Goal: Task Accomplishment & Management: Complete application form

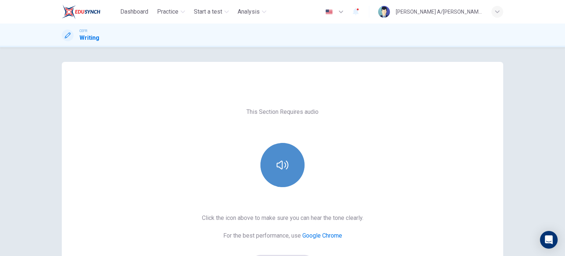
click at [281, 166] on icon "button" at bounding box center [283, 165] width 12 height 12
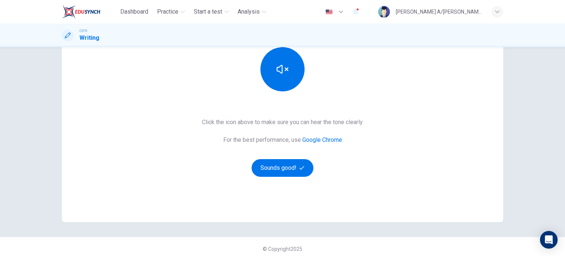
scroll to position [100, 0]
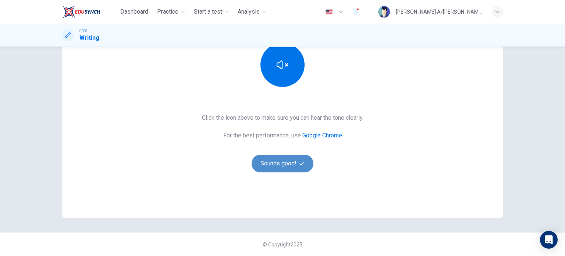
click at [283, 162] on button "Sounds good!" at bounding box center [283, 164] width 62 height 18
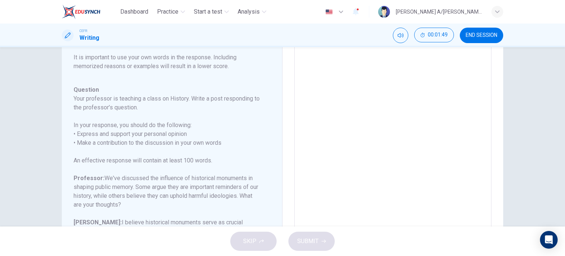
scroll to position [44, 0]
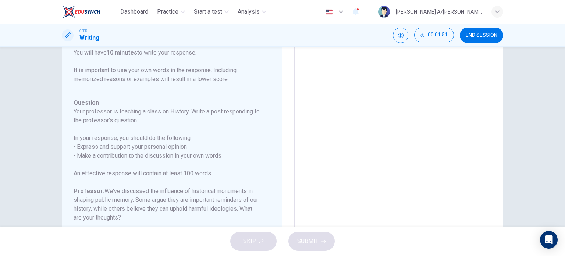
click at [314, 54] on textarea at bounding box center [393, 167] width 187 height 234
type textarea "H"
type textarea "x"
type textarea "Hi"
type textarea "x"
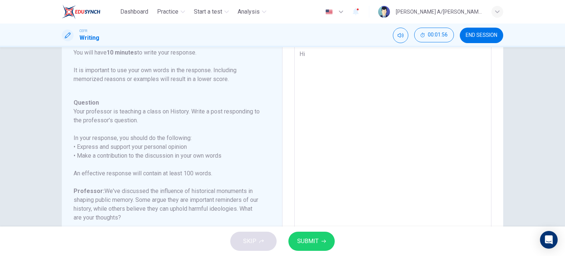
type textarea "His"
type textarea "x"
type textarea "Hist"
type textarea "x"
type textarea "Histo"
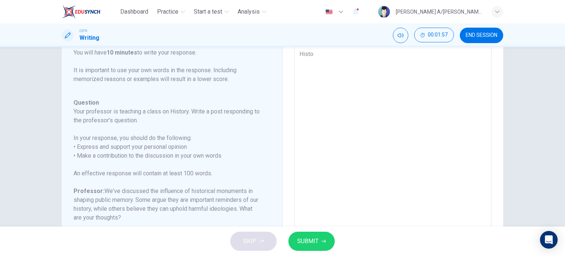
type textarea "x"
type textarea "Histor"
type textarea "x"
type textarea "Histori"
type textarea "x"
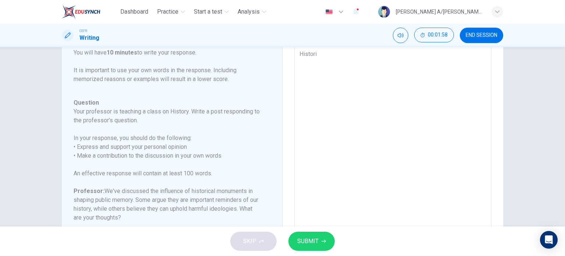
type textarea "Historic"
type textarea "x"
type textarea "Historica"
type textarea "x"
type textarea "Historical"
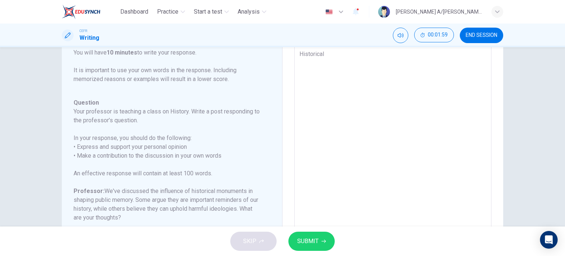
type textarea "x"
type textarea "Historical"
type textarea "x"
type textarea "Historical m"
type textarea "x"
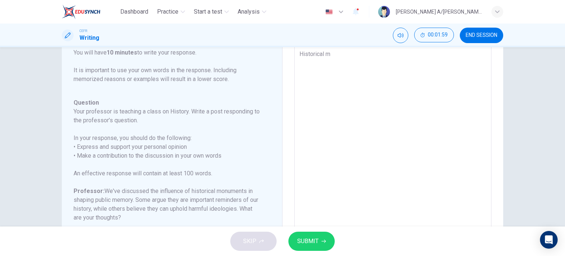
type textarea "Historical mo"
type textarea "x"
type textarea "Historical mon"
type textarea "x"
type textarea "Historical [PERSON_NAME]"
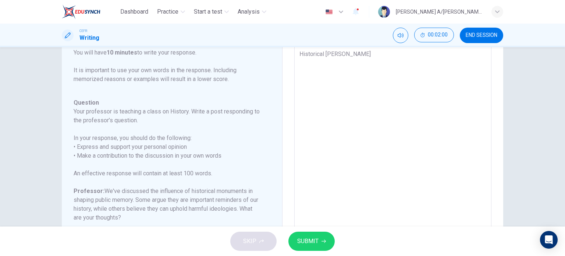
type textarea "x"
type textarea "Historical monum"
type textarea "x"
type textarea "Historical monume"
type textarea "x"
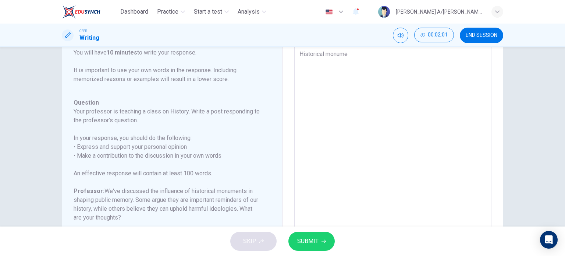
type textarea "Historical monumen"
type textarea "x"
type textarea "Historical monument"
type textarea "x"
type textarea "Historical monuments"
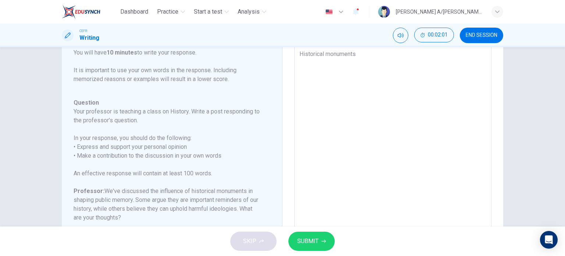
type textarea "x"
type textarea "Historical monuments"
type textarea "x"
type textarea "Historical monuments i"
type textarea "x"
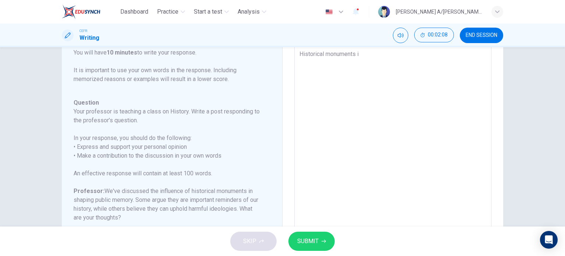
type textarea "Historical monuments is"
type textarea "x"
type textarea "Historical monuments is"
type textarea "x"
type textarea "Historical monuments is i"
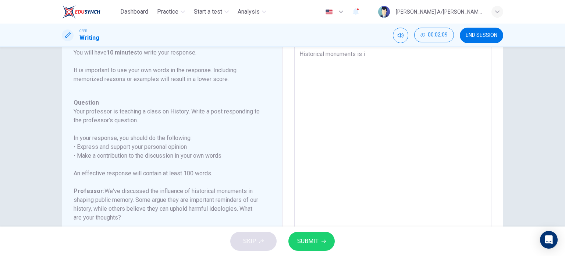
type textarea "x"
type textarea "Historical monuments is in"
type textarea "x"
type textarea "Historical monuments is ind"
type textarea "x"
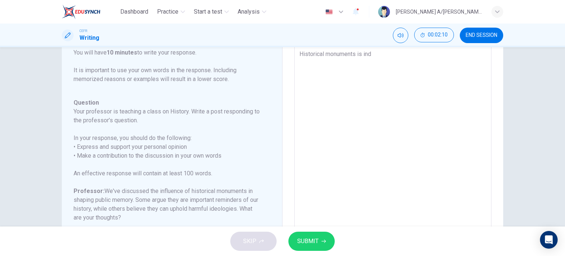
type textarea "Historical monuments is [GEOGRAPHIC_DATA]"
type textarea "x"
type textarea "Historical monuments is indee"
type textarea "x"
type textarea "Historical monuments is indeed"
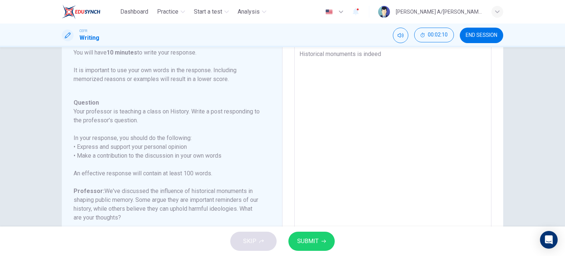
type textarea "x"
type textarea "Historical monuments is indeed"
type textarea "x"
type textarea "Historical monuments is indeed i"
type textarea "x"
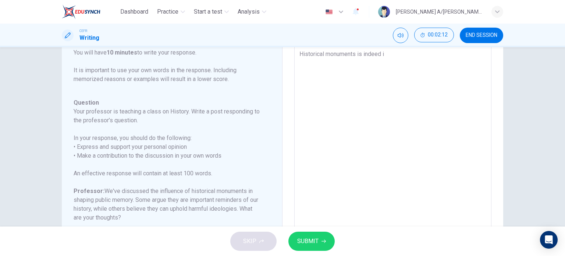
type textarea "Historical monuments is indeed im"
type textarea "x"
type textarea "Historical monuments is indeed imp"
type textarea "x"
type textarea "Historical monuments is indeed impo"
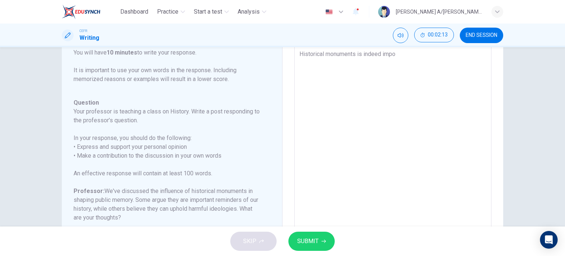
type textarea "x"
type textarea "Historical monuments is indeed impor"
type textarea "x"
type textarea "Historical monuments is indeed import"
type textarea "x"
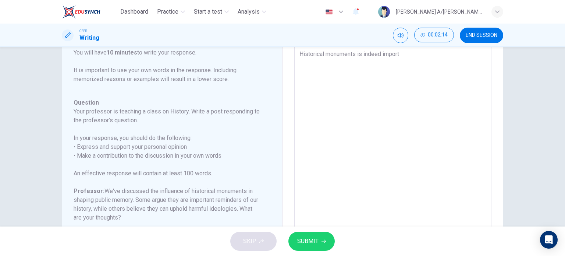
type textarea "Historical monuments is indeed importa"
type textarea "x"
type textarea "Historical monuments is indeed importan"
type textarea "x"
type textarea "Historical monuments is indeed important"
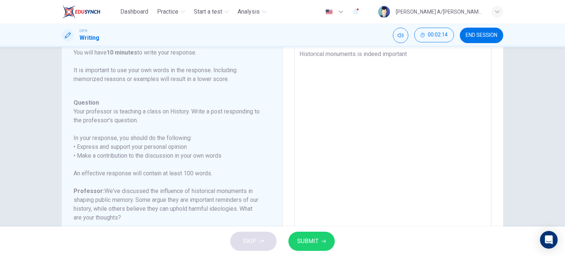
type textarea "x"
type textarea "Historical monuments is indeed important"
type textarea "x"
type textarea "Historical monuments is indeed important a"
type textarea "x"
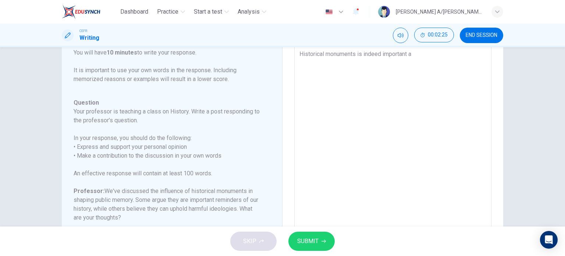
type textarea "Historical monuments is indeed important as"
type textarea "x"
type textarea "Historical monuments is indeed important as"
type textarea "x"
type textarea "Historical monuments is indeed important as i"
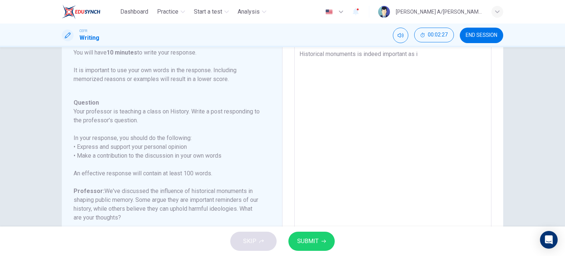
type textarea "x"
type textarea "Historical monuments is indeed important as it"
type textarea "x"
type textarea "Historical monuments is indeed important as it"
type textarea "x"
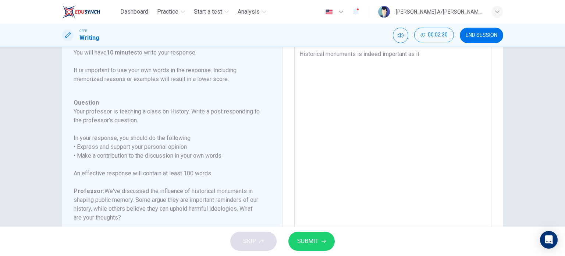
type textarea "Historical monuments is indeed important as it h"
type textarea "x"
type textarea "Historical monuments is indeed important as it ho"
type textarea "x"
type textarea "Historical monuments is indeed important as it hol"
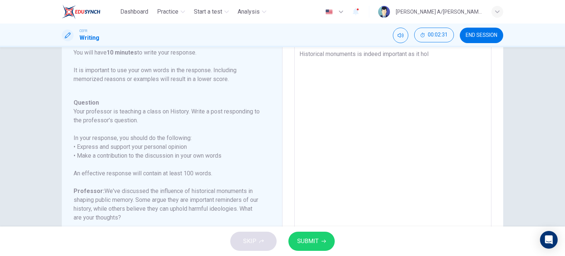
type textarea "x"
type textarea "Historical monuments is indeed important as it hold"
type textarea "x"
type textarea "Historical monuments is indeed important as it holds"
type textarea "x"
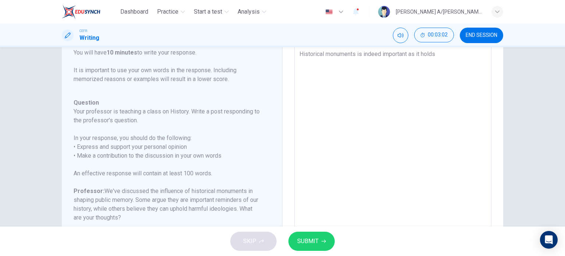
type textarea "Historical monuments is indeed important as it holds"
type textarea "x"
type textarea "Historical monuments is indeed important as it holds i"
type textarea "x"
type textarea "Historical monuments is indeed important as it holds im"
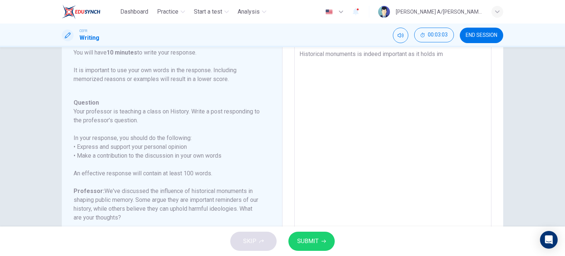
type textarea "x"
type textarea "Historical monuments is indeed important as it holds imp"
type textarea "x"
type textarea "Historical monuments is indeed important as it holds impo"
type textarea "x"
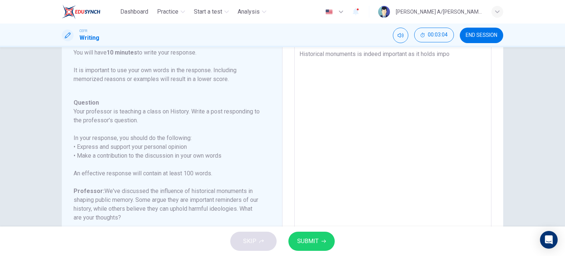
type textarea "Historical monuments is indeed important as it holds impor"
type textarea "x"
type textarea "Historical monuments is indeed important as it holds import"
type textarea "x"
type textarea "Historical monuments is indeed important as it holds importa"
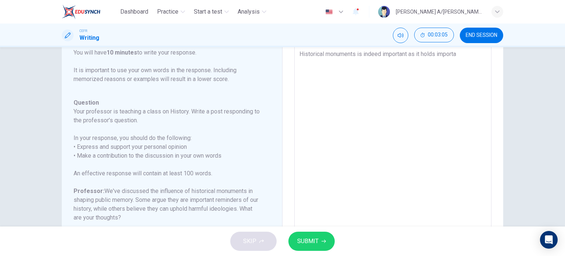
type textarea "x"
type textarea "Historical monuments is indeed important as it holds importan"
type textarea "x"
type textarea "Historical monuments is indeed important as it holds important"
type textarea "x"
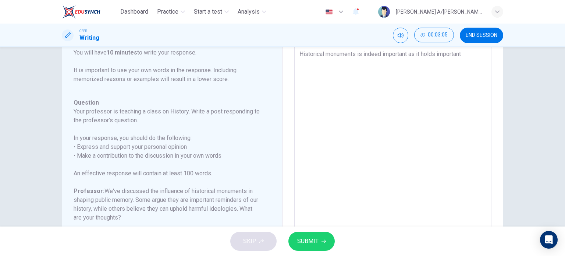
type textarea "Historical monuments is indeed important as it holds important"
type textarea "x"
type textarea "Historical monuments is indeed important as it holds important r"
type textarea "x"
type textarea "Historical monuments is indeed important as it holds important re"
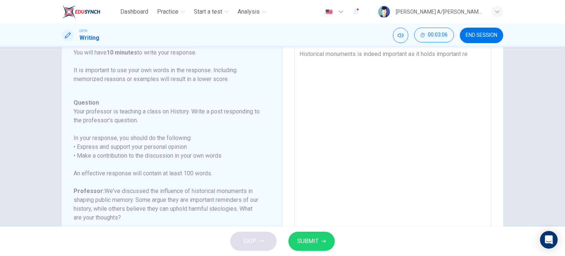
type textarea "x"
type textarea "Historical monuments is indeed important as it holds important rem"
type textarea "x"
type textarea "Historical monuments is indeed important as it holds important remi"
type textarea "x"
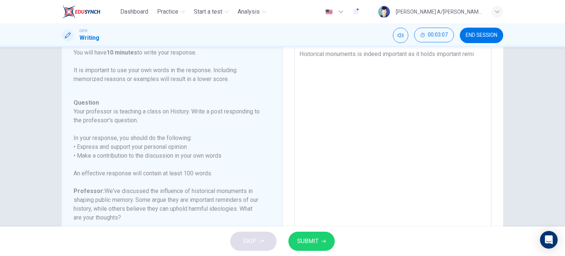
type textarea "Historical monuments is indeed important as it holds important remin"
type textarea "x"
type textarea "Historical monuments is indeed important as it holds important remind"
type textarea "x"
type textarea "Historical monuments is indeed important as it holds important reminde"
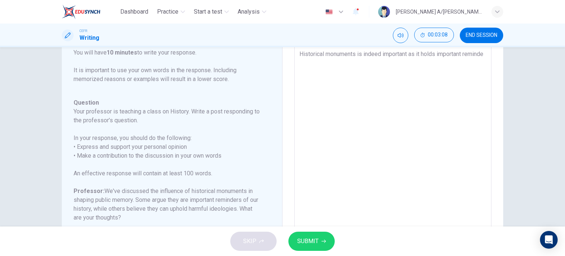
type textarea "x"
type textarea "Historical monuments is indeed important as it holds important reminder"
type textarea "x"
type textarea "Historical monuments is indeed important as it holds important reminder"
type textarea "x"
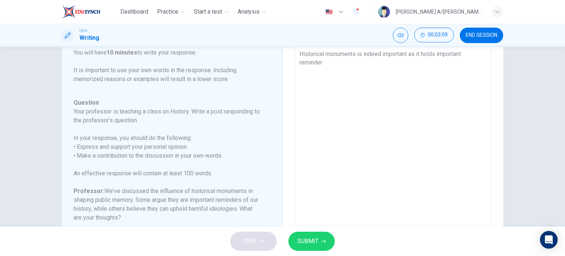
type textarea "Historical monuments is indeed important as it holds important reminder f"
type textarea "x"
type textarea "Historical monuments is indeed important as it holds important reminder fo"
type textarea "x"
type textarea "Historical monuments is indeed important as it holds important reminder for"
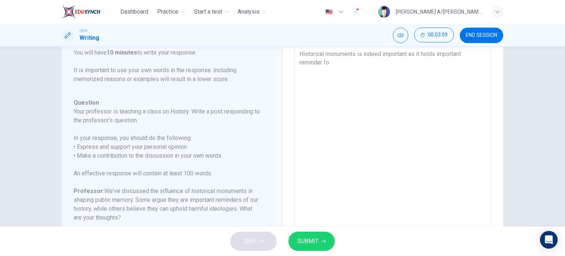
type textarea "x"
type textarea "Historical monuments is indeed important as it holds important reminder for"
type textarea "x"
type textarea "Historical monuments is indeed important as it holds important reminder for u"
type textarea "x"
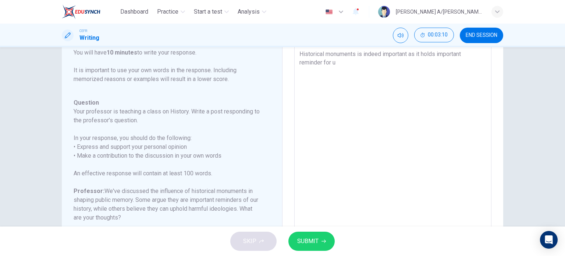
type textarea "Historical monuments is indeed important as it holds important reminder for us"
type textarea "x"
type textarea "Historical monuments is indeed important as it holds important reminder for us"
type textarea "x"
type textarea "Historical monuments is indeed important as it holds important reminder for us r"
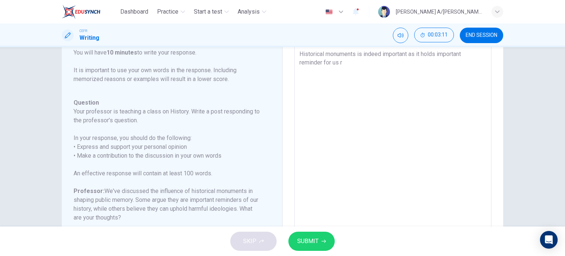
type textarea "x"
type textarea "Historical monuments is indeed important as it holds important reminder for us …"
type textarea "x"
type textarea "Historical monuments is indeed important as it holds important reminder for us …"
type textarea "x"
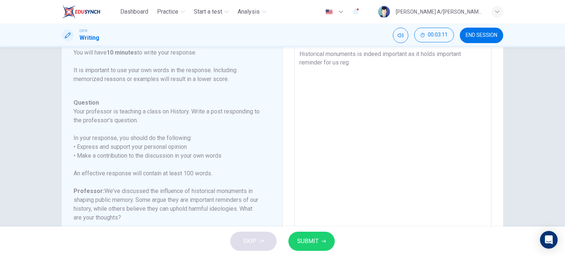
type textarea "Historical monuments is indeed important as it holds important reminder for us …"
type textarea "x"
type textarea "Historical monuments is indeed important as it holds important reminder for us …"
type textarea "x"
type textarea "Historical monuments is indeed important as it holds important reminder for us …"
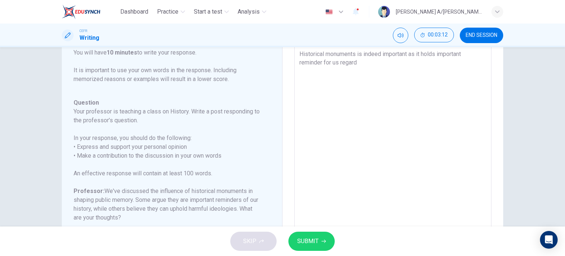
type textarea "x"
type textarea "Historical monuments is indeed important as it holds important reminder for us …"
type textarea "x"
type textarea "Historical monuments is indeed important as it holds important reminder for us …"
type textarea "x"
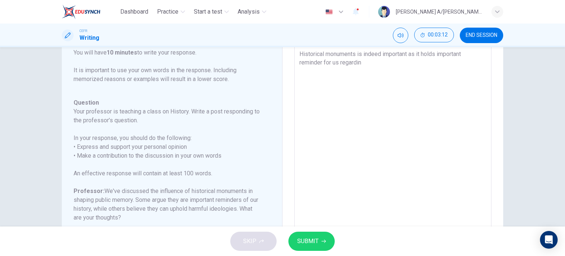
type textarea "Historical monuments is indeed important as it holds important reminder for us …"
type textarea "x"
type textarea "Historical monuments is indeed important as it holds important reminder for us …"
type textarea "x"
type textarea "Historical monuments is indeed important as it holds important reminder for us …"
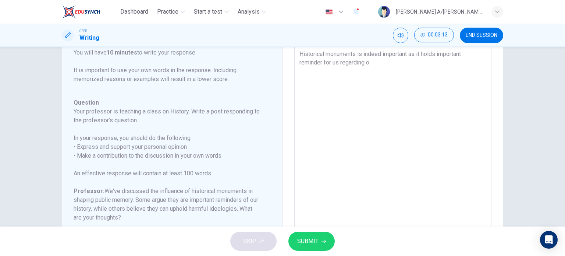
type textarea "x"
type textarea "Historical monuments is indeed important as it holds important reminder for us …"
type textarea "x"
type textarea "Historical monuments is indeed important as it holds important reminder for us …"
type textarea "x"
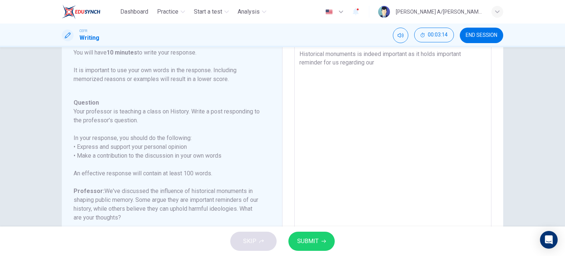
type textarea "Historical monuments is indeed important as it holds important reminder for us …"
type textarea "x"
type textarea "Historical monuments is indeed important as it holds important reminder for us …"
type textarea "x"
type textarea "Historical monuments is indeed important as it holds important reminder for us …"
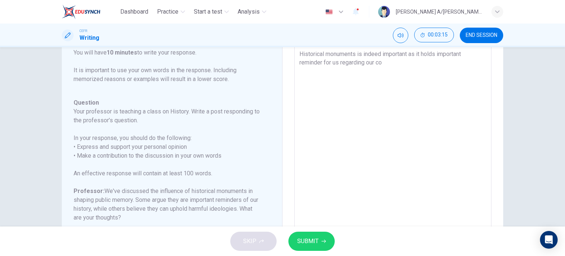
type textarea "x"
type textarea "Historical monuments is indeed important as it holds important reminder for us …"
type textarea "x"
type textarea "Historical monuments is indeed important as it holds important reminder for us …"
type textarea "x"
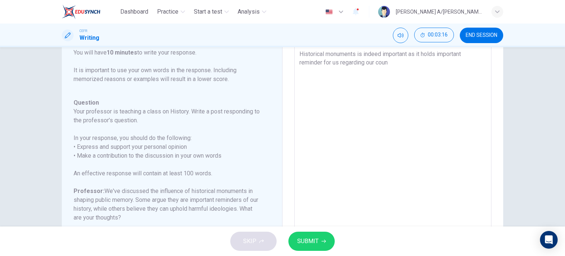
type textarea "Historical monuments is indeed important as it holds important reminder for us …"
type textarea "x"
type textarea "Historical monuments is indeed important as it holds important reminder for us …"
type textarea "x"
type textarea "Historical monuments is indeed important as it holds important reminder for us …"
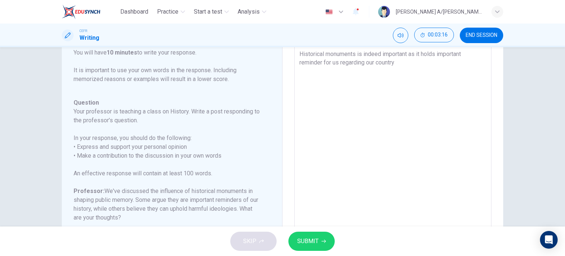
type textarea "x"
drag, startPoint x: 356, startPoint y: 54, endPoint x: 363, endPoint y: 54, distance: 7.0
click at [363, 54] on textarea "Historical monuments is indeed important as it holds important reminder for us …" at bounding box center [393, 167] width 187 height 234
drag, startPoint x: 386, startPoint y: 53, endPoint x: 411, endPoint y: 53, distance: 24.3
click at [411, 53] on textarea "Historical monuments are indeed important as it holds important reminder for us…" at bounding box center [393, 167] width 187 height 234
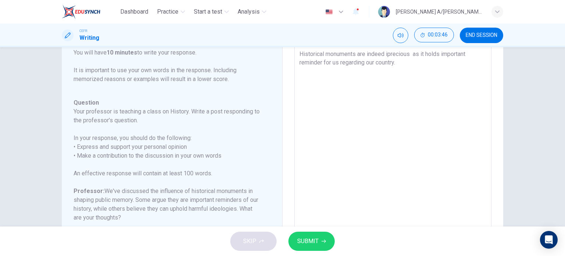
click at [386, 54] on textarea "Historical monuments are indeed iprecious as it holds important reminder for us…" at bounding box center [393, 167] width 187 height 234
click at [410, 53] on textarea "Historical monuments are indeediprecious as it holds important reminder for us …" at bounding box center [393, 167] width 187 height 234
click at [441, 54] on textarea "Historical monuments are indeediprecious artefacts as it holds important remind…" at bounding box center [393, 167] width 187 height 234
click at [448, 54] on textarea "Historical monuments are indeediprecious artefacts as it holds important remind…" at bounding box center [393, 167] width 187 height 234
drag, startPoint x: 448, startPoint y: 54, endPoint x: 454, endPoint y: 55, distance: 6.3
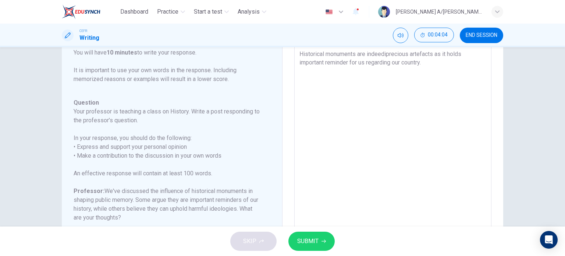
click at [454, 55] on textarea "Historical monuments are indeediprecious artefacts as it holds important remind…" at bounding box center [393, 167] width 187 height 234
click at [384, 53] on textarea "Historical monuments are indeediprecious artefacts as they hold important remin…" at bounding box center [393, 167] width 187 height 234
click at [349, 63] on textarea "Historical monuments are indee iprecious artefacts as they hold important remin…" at bounding box center [393, 167] width 187 height 234
click at [348, 61] on textarea "Historical monuments are indee iprecious artefacts as they hold important remin…" at bounding box center [393, 167] width 187 height 234
click at [431, 61] on textarea "Historical monuments are indee iprecious artefacts as they hold important remin…" at bounding box center [393, 167] width 187 height 234
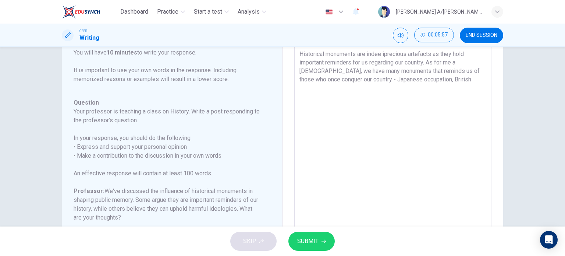
click at [369, 78] on textarea "Historical monuments are indee iprecious artefacts as they hold important remin…" at bounding box center [393, 167] width 187 height 234
click at [328, 88] on textarea "Historical monuments are indee iprecious artefacts as they hold important remin…" at bounding box center [393, 167] width 187 height 234
click at [453, 78] on textarea "Historical monuments are indee iprecious artefacts as they hold important remin…" at bounding box center [393, 167] width 187 height 234
click at [456, 78] on textarea "Historical monuments are indee iprecious artefacts as they hold important remin…" at bounding box center [393, 167] width 187 height 234
click at [307, 87] on textarea "Historical monuments are indee iprecious artefacts as they hold important remin…" at bounding box center [393, 167] width 187 height 234
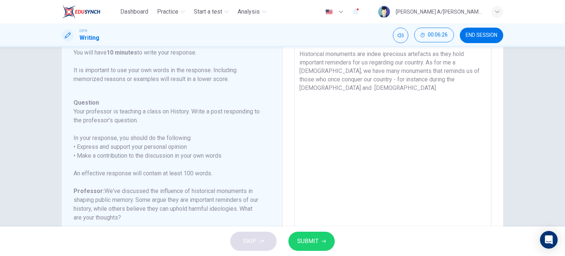
click at [318, 87] on textarea "Historical monuments are indee iprecious artefacts as they hold important remin…" at bounding box center [393, 167] width 187 height 234
click at [383, 54] on textarea "Historical monuments are indee iprecious artefacts as they hold important remin…" at bounding box center [393, 167] width 187 height 234
click at [470, 89] on textarea "Historical monuments are indee precious artefacts as they hold important remind…" at bounding box center [393, 167] width 187 height 234
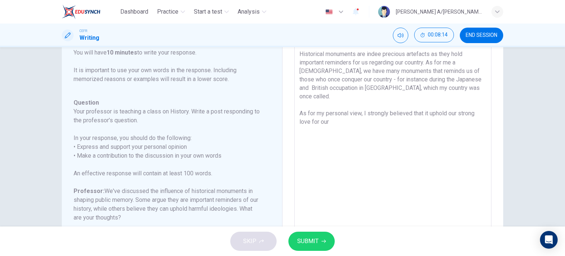
click at [426, 104] on textarea "Historical monuments are indee precious artefacts as they hold important remind…" at bounding box center [393, 167] width 187 height 234
click at [379, 113] on textarea "Historical monuments are indee precious artefacts as they hold important remind…" at bounding box center [393, 167] width 187 height 234
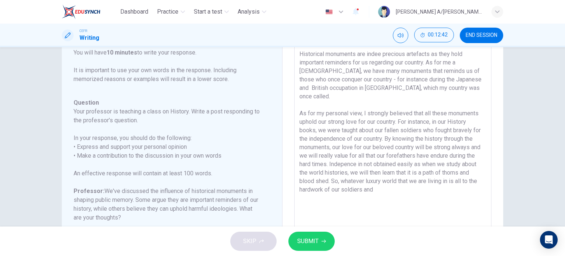
click at [363, 183] on textarea "Historical monuments are indee precious artefacts as they hold important remind…" at bounding box center [393, 167] width 187 height 234
click at [448, 180] on textarea "Historical monuments are indee precious artefacts as they hold important remind…" at bounding box center [393, 167] width 187 height 234
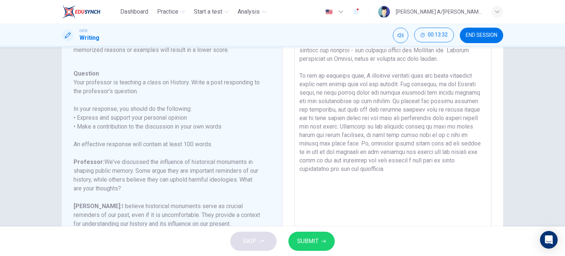
scroll to position [83, 0]
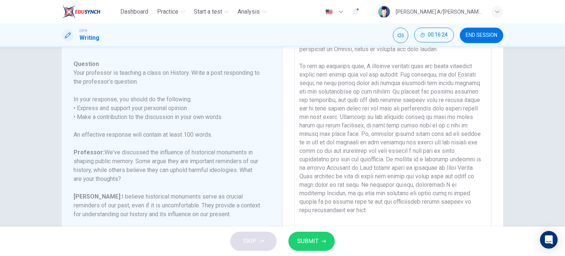
click at [354, 184] on textarea at bounding box center [393, 128] width 187 height 234
click at [346, 166] on textarea at bounding box center [393, 128] width 187 height 234
click at [344, 167] on textarea at bounding box center [393, 128] width 187 height 234
click at [300, 185] on textarea at bounding box center [393, 128] width 187 height 234
click at [448, 211] on textarea at bounding box center [393, 128] width 187 height 234
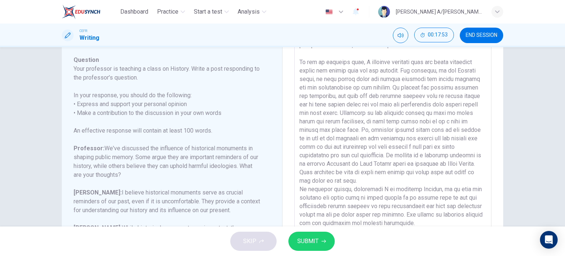
scroll to position [148, 0]
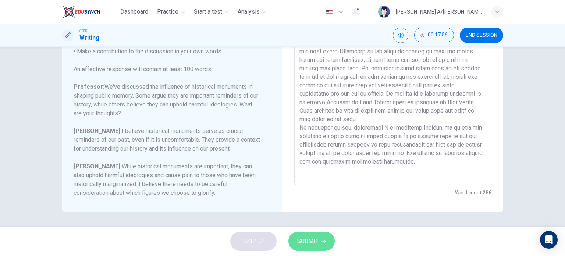
click at [307, 239] on span "SUBMIT" at bounding box center [307, 241] width 21 height 10
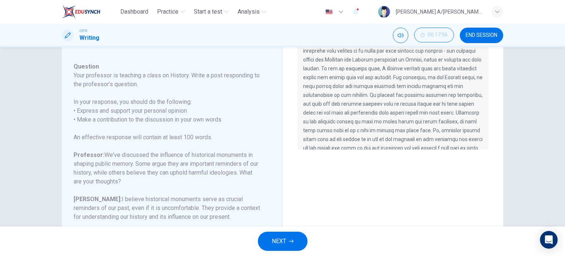
scroll to position [80, 0]
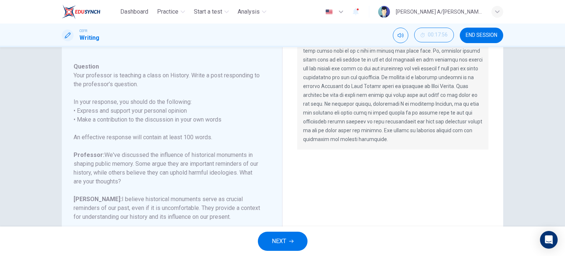
click at [284, 243] on span "NEXT" at bounding box center [279, 241] width 14 height 10
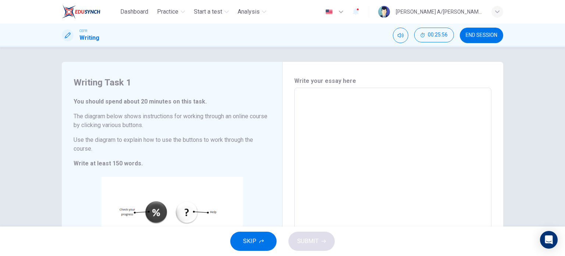
scroll to position [120, 0]
